Goal: Transaction & Acquisition: Purchase product/service

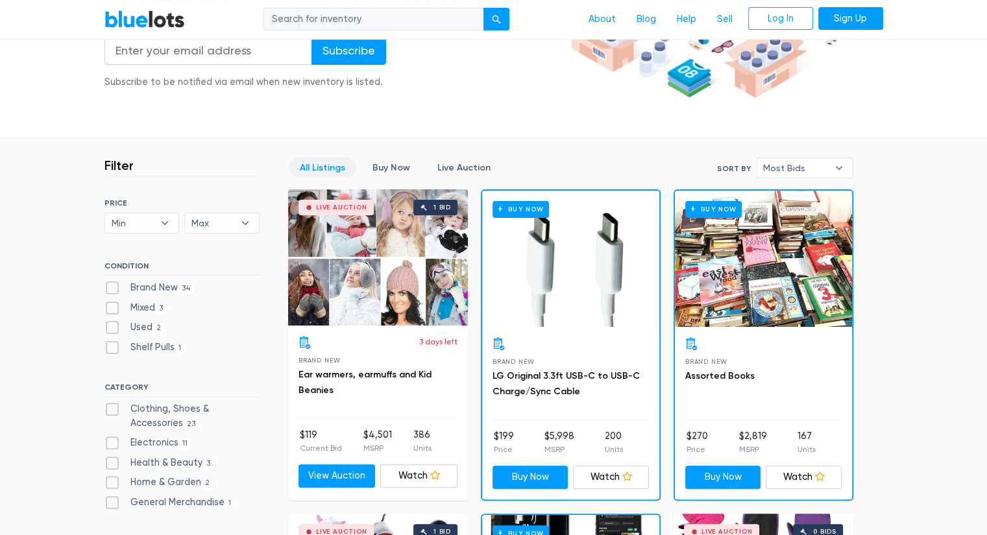
scroll to position [247, 0]
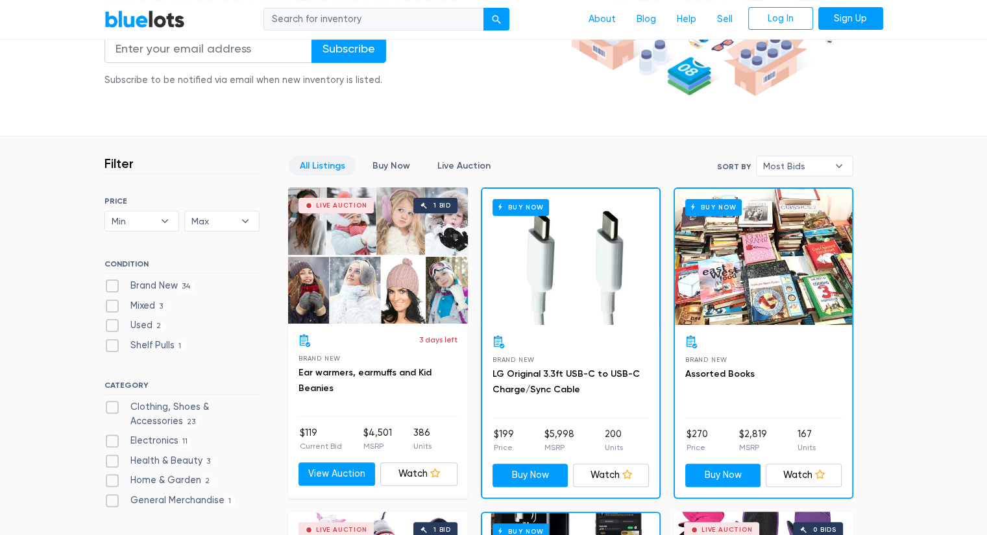
click at [115, 285] on label "Brand New 34" at bounding box center [149, 286] width 91 height 14
click at [113, 285] on New"] "Brand New 34" at bounding box center [108, 283] width 8 height 8
checkbox New"] "true"
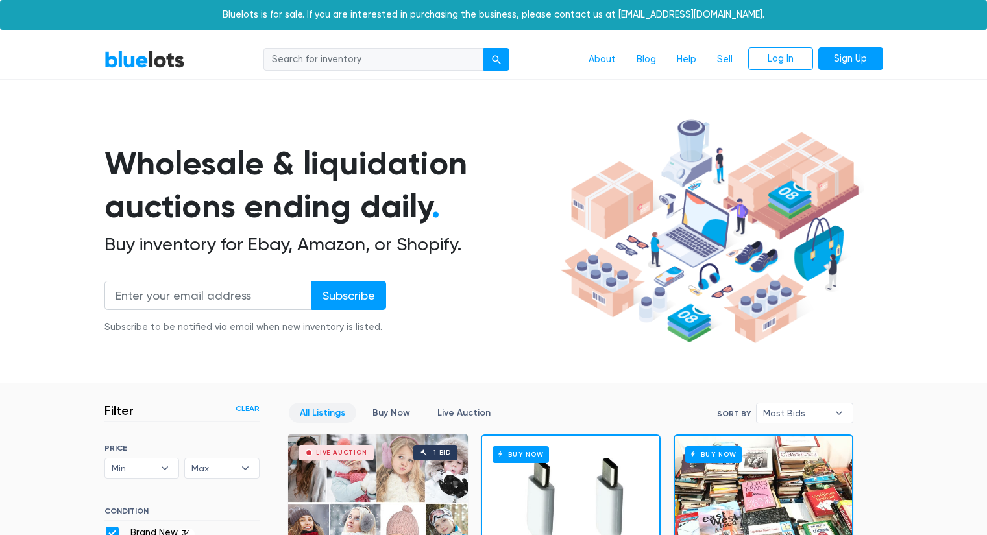
scroll to position [349, 0]
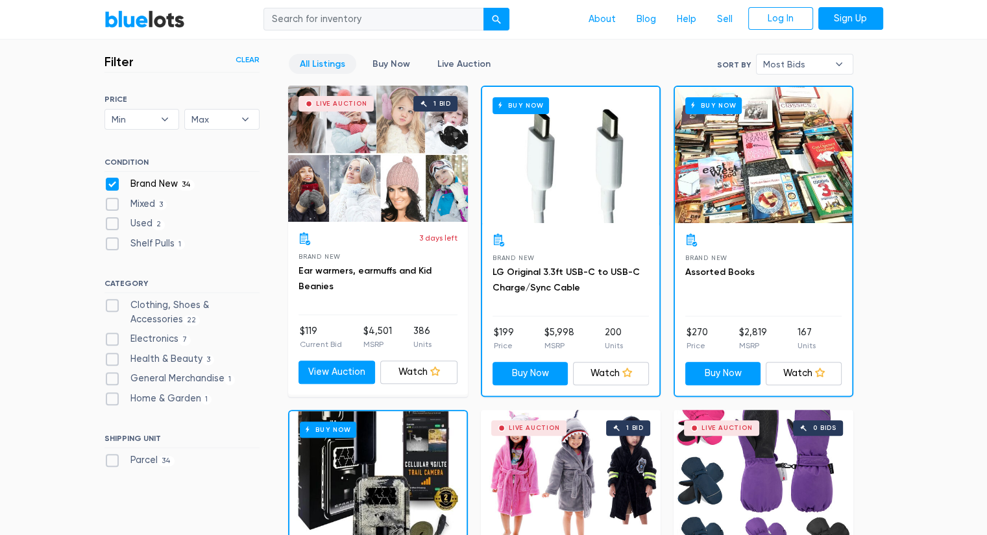
click at [115, 243] on label "Shelf Pulls 1" at bounding box center [144, 244] width 81 height 14
click at [113, 243] on Pulls"] "Shelf Pulls 1" at bounding box center [108, 241] width 8 height 8
checkbox Pulls"] "true"
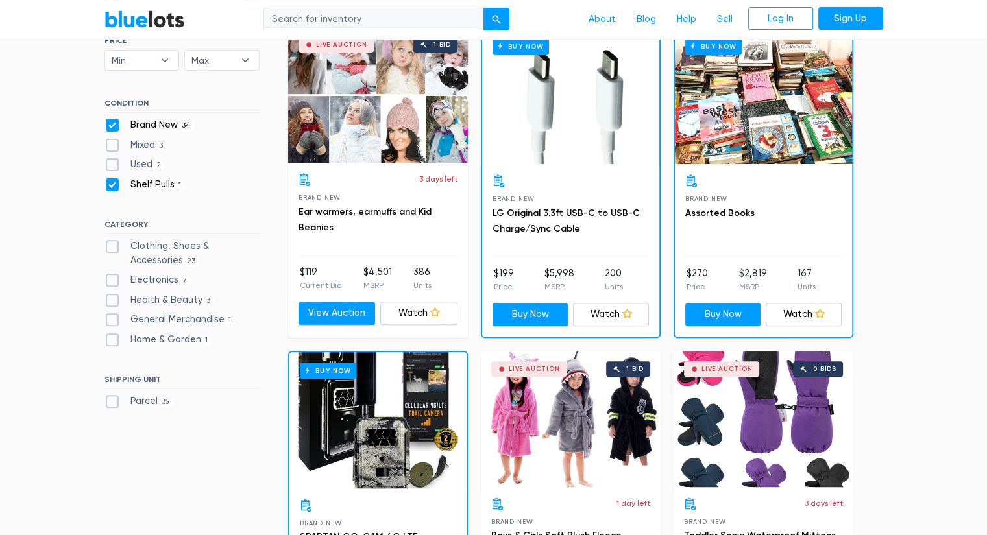
scroll to position [410, 0]
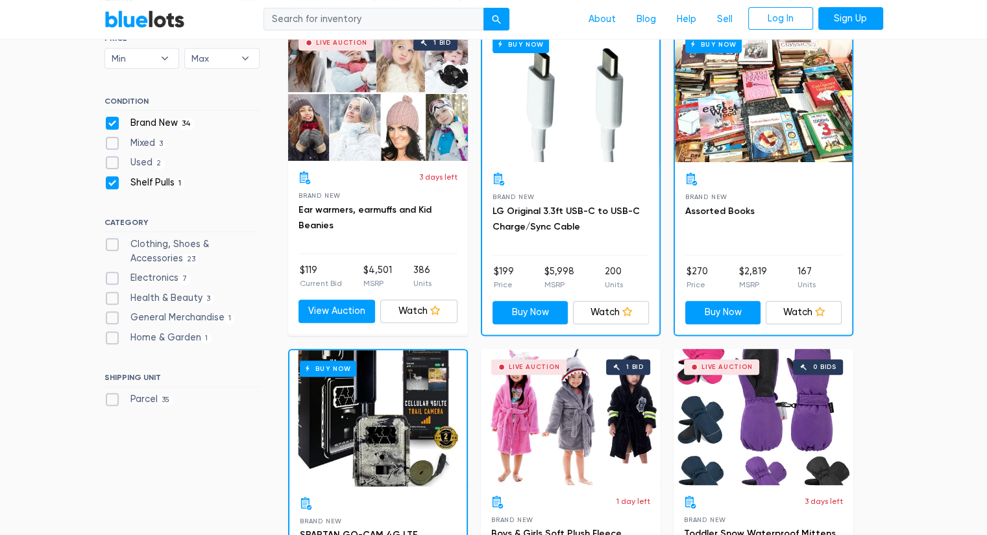
click at [195, 320] on label "General Merchandise 1" at bounding box center [169, 318] width 131 height 14
click at [113, 319] on Merchandise"] "General Merchandise 1" at bounding box center [108, 315] width 8 height 8
checkbox Merchandise"] "true"
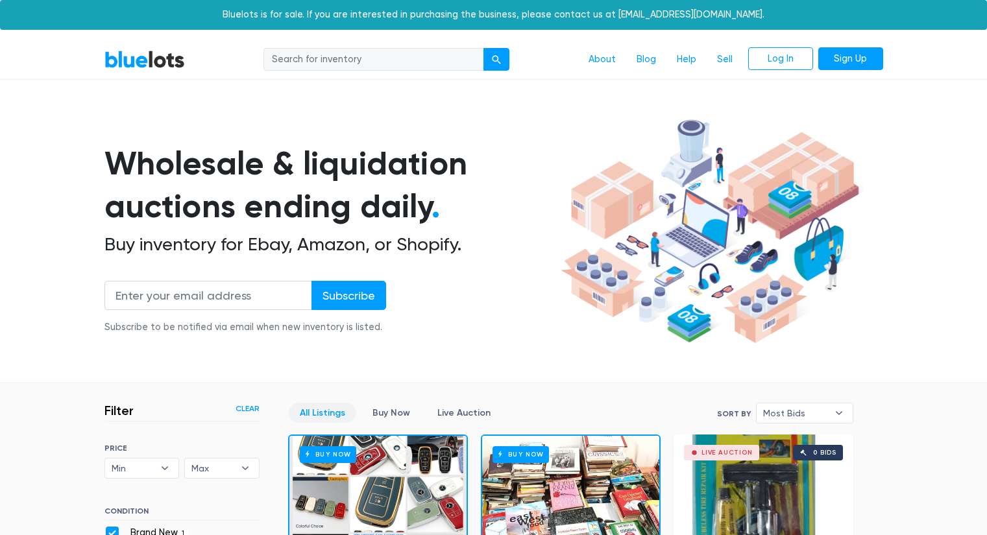
scroll to position [349, 0]
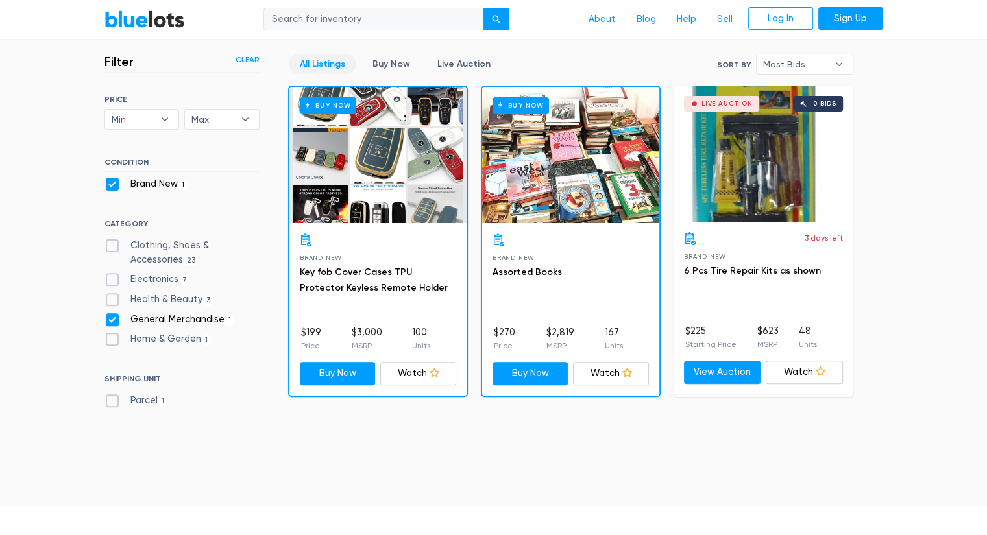
click at [180, 337] on label "Home & Garden 1" at bounding box center [158, 339] width 108 height 14
click at [113, 337] on Garden"] "Home & Garden 1" at bounding box center [108, 336] width 8 height 8
checkbox Garden"] "true"
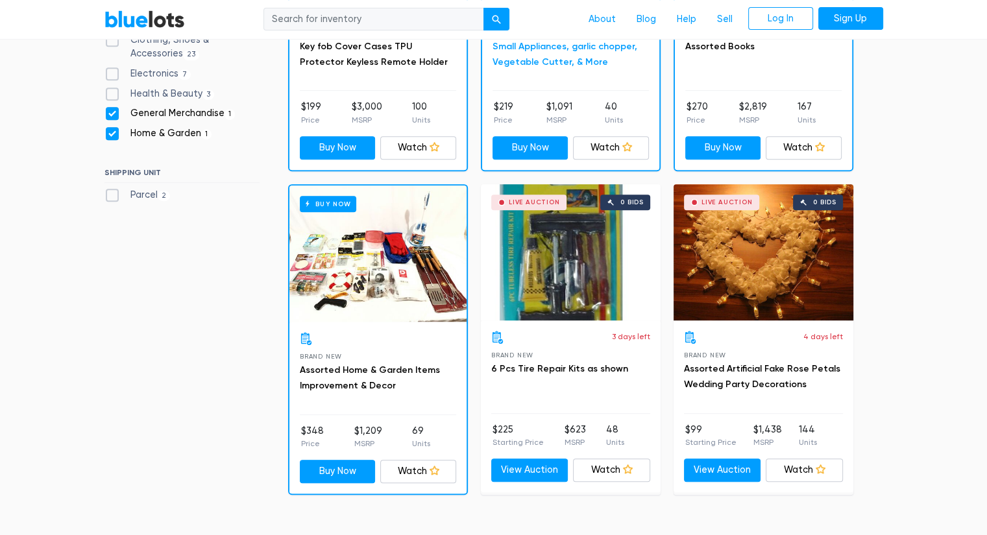
scroll to position [577, 0]
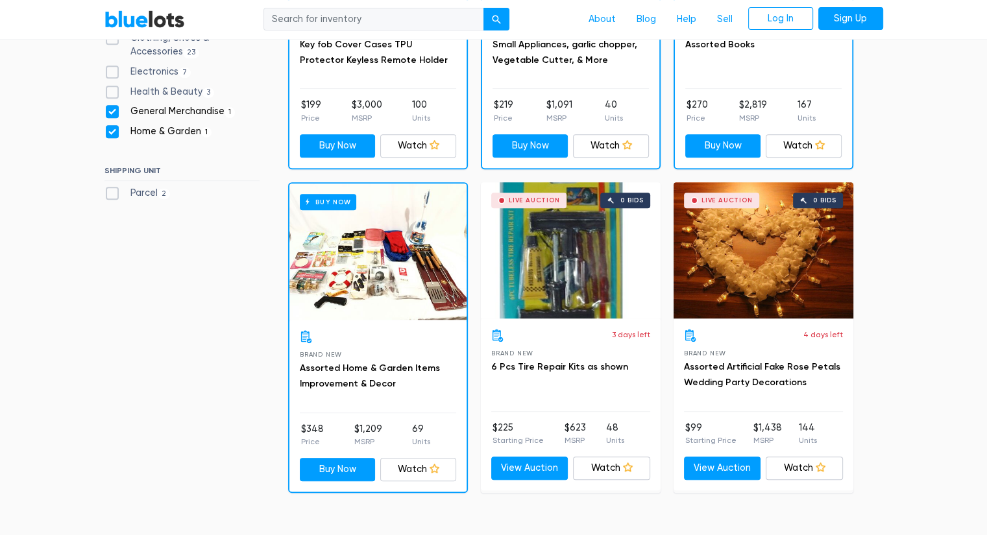
click at [568, 261] on div "Live Auction 0 bids" at bounding box center [571, 250] width 180 height 136
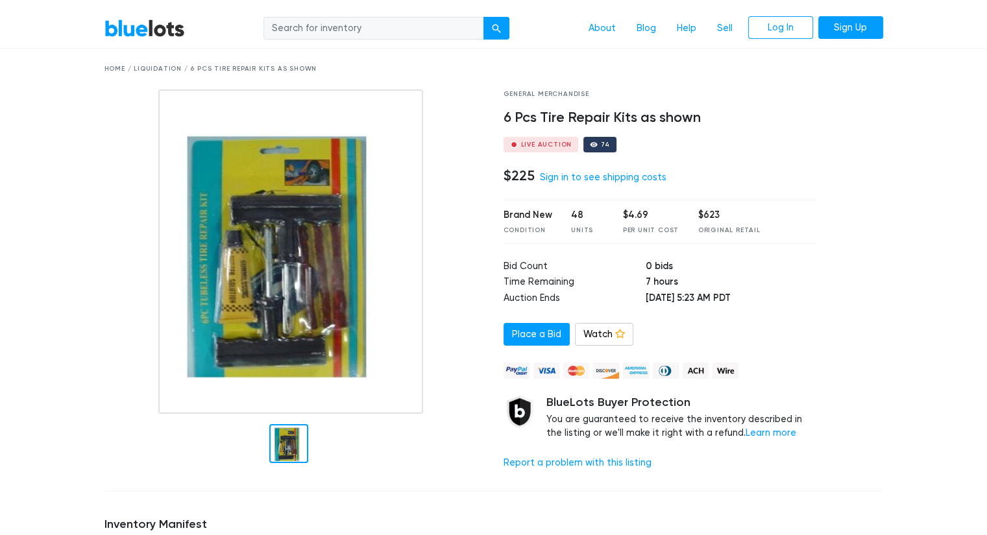
scroll to position [17, 0]
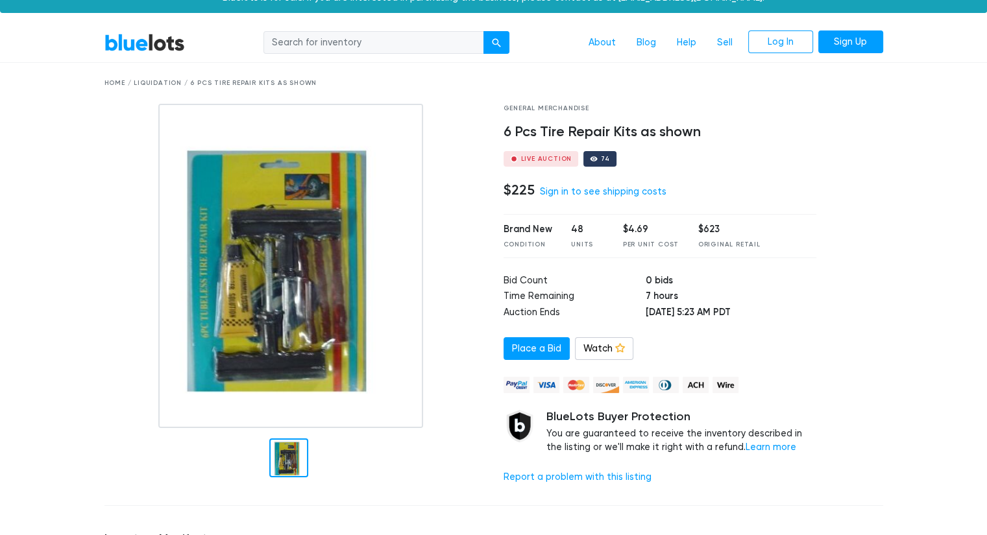
click at [263, 299] on img at bounding box center [290, 266] width 265 height 324
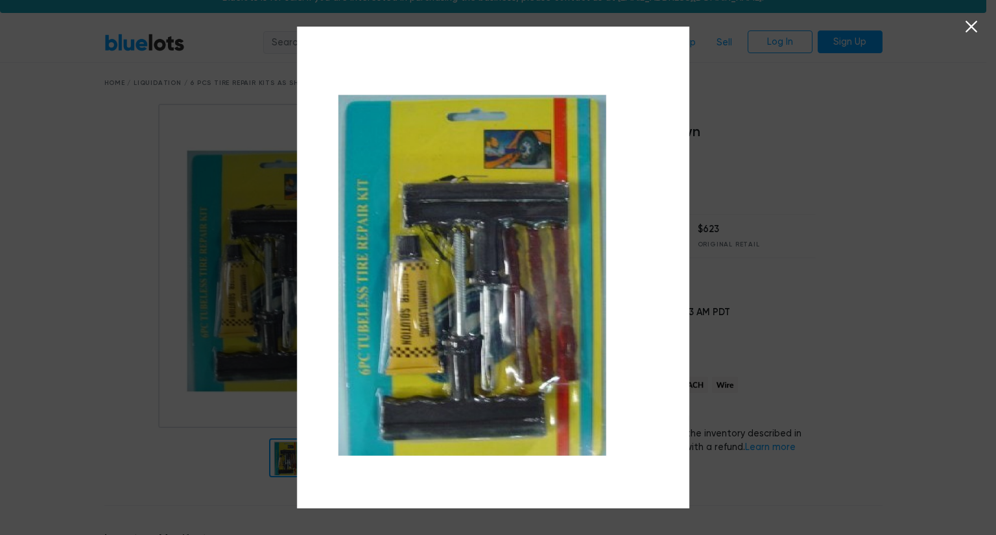
click at [259, 280] on div at bounding box center [498, 267] width 996 height 535
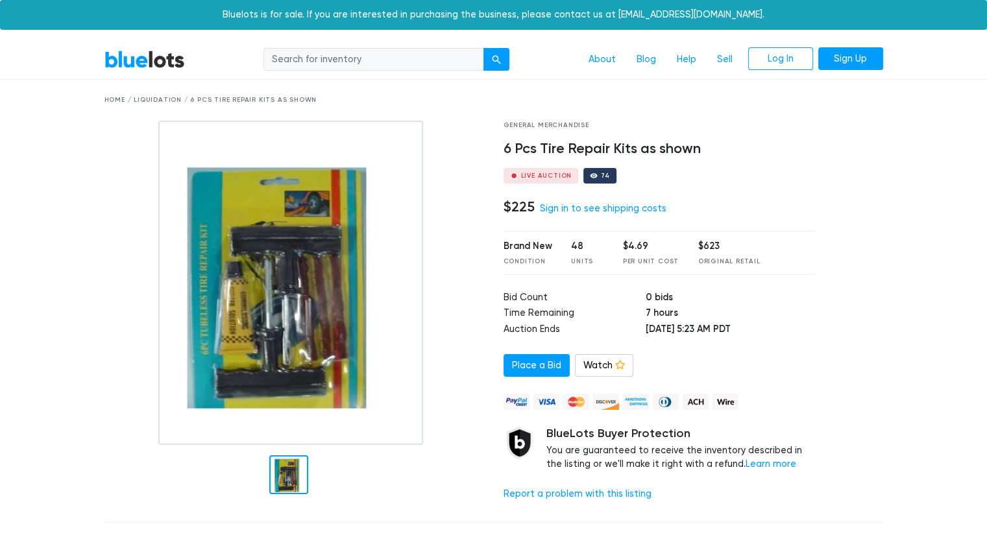
click at [156, 57] on link "BlueLots" at bounding box center [144, 59] width 80 height 19
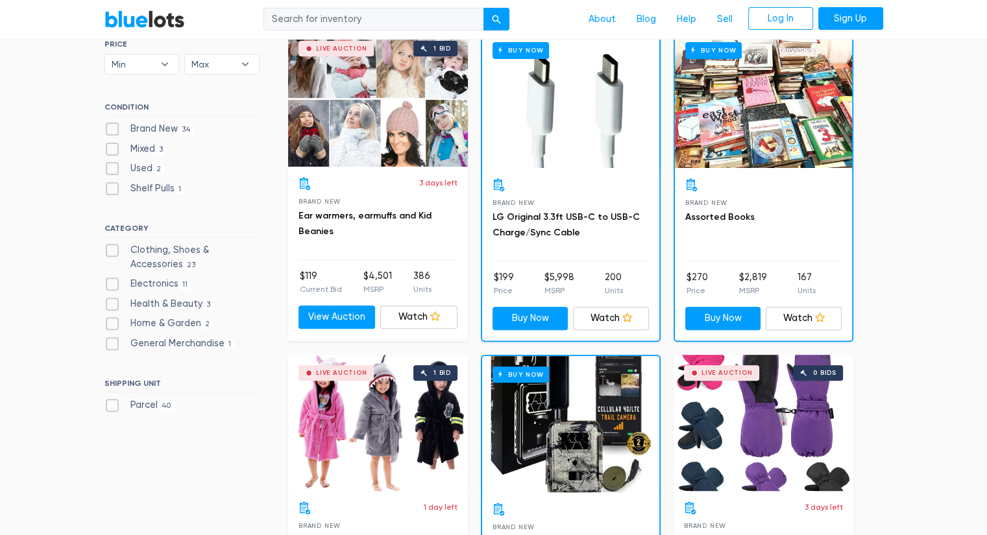
scroll to position [405, 0]
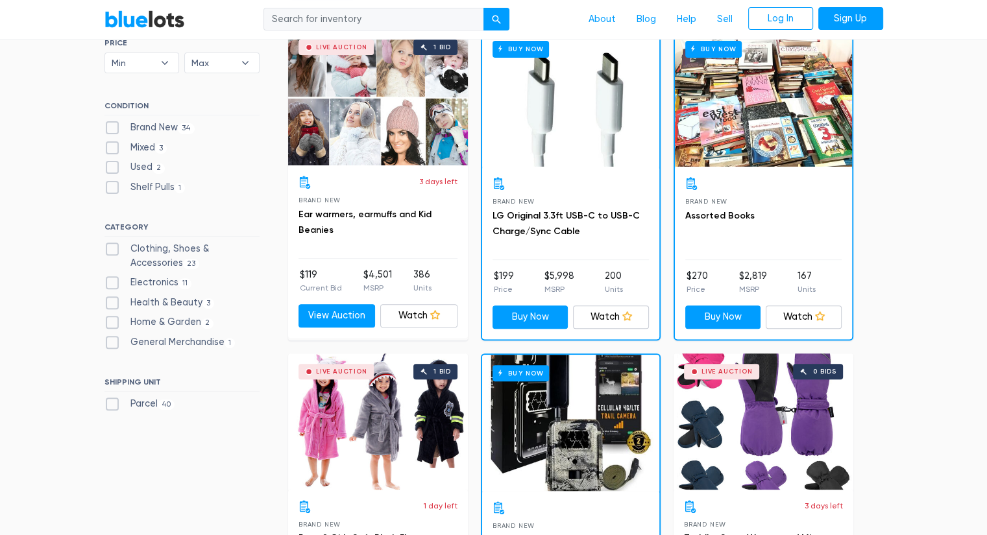
click at [110, 280] on label "Electronics 11" at bounding box center [148, 283] width 88 height 14
click at [110, 280] on input "Electronics 11" at bounding box center [108, 280] width 8 height 8
checkbox input "true"
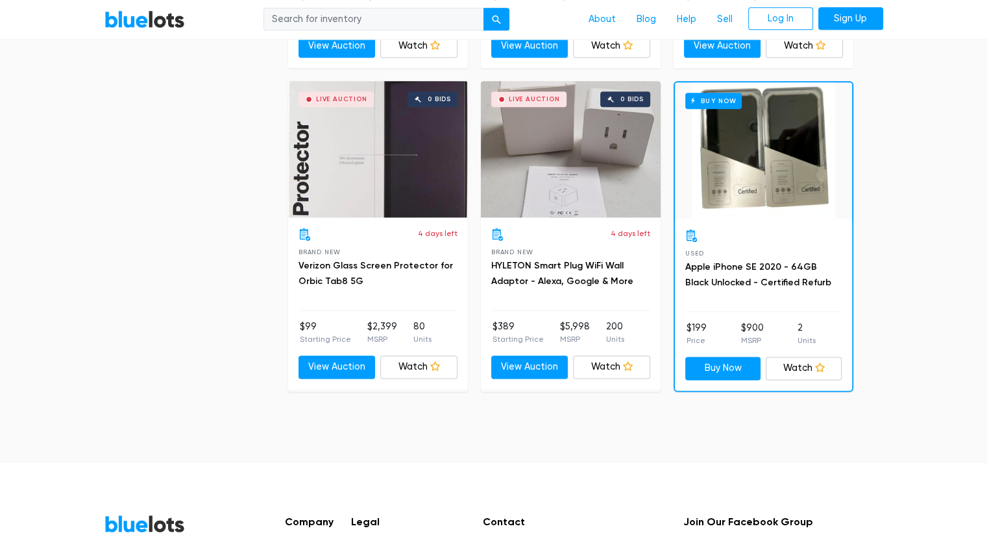
scroll to position [1751, 0]
